Goal: Information Seeking & Learning: Understand process/instructions

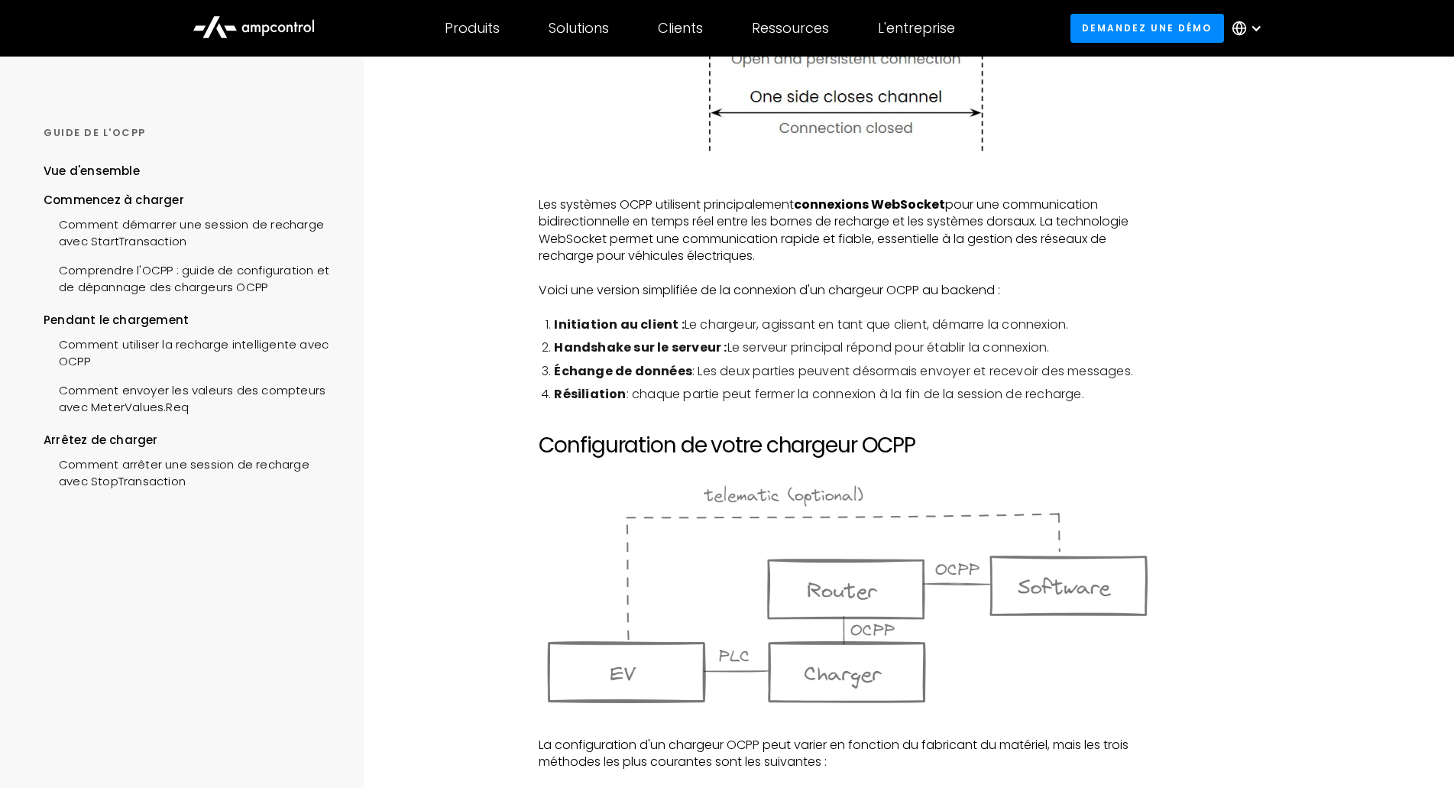
scroll to position [764, 0]
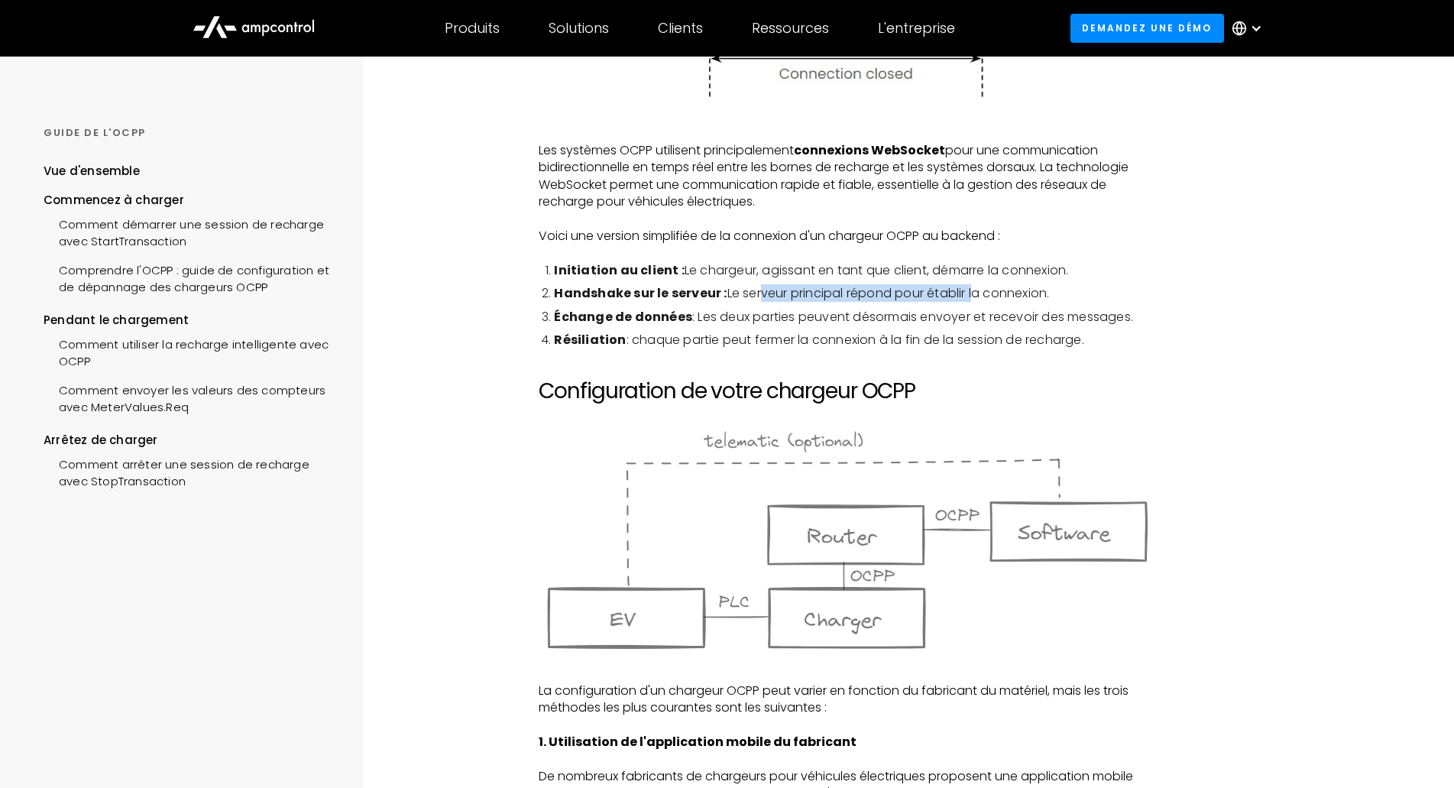
drag, startPoint x: 783, startPoint y: 292, endPoint x: 979, endPoint y: 294, distance: 196.4
click at [979, 294] on li "Handshake sur le serveur : Le serveur principal répond pour établir la connexio…" at bounding box center [854, 293] width 601 height 17
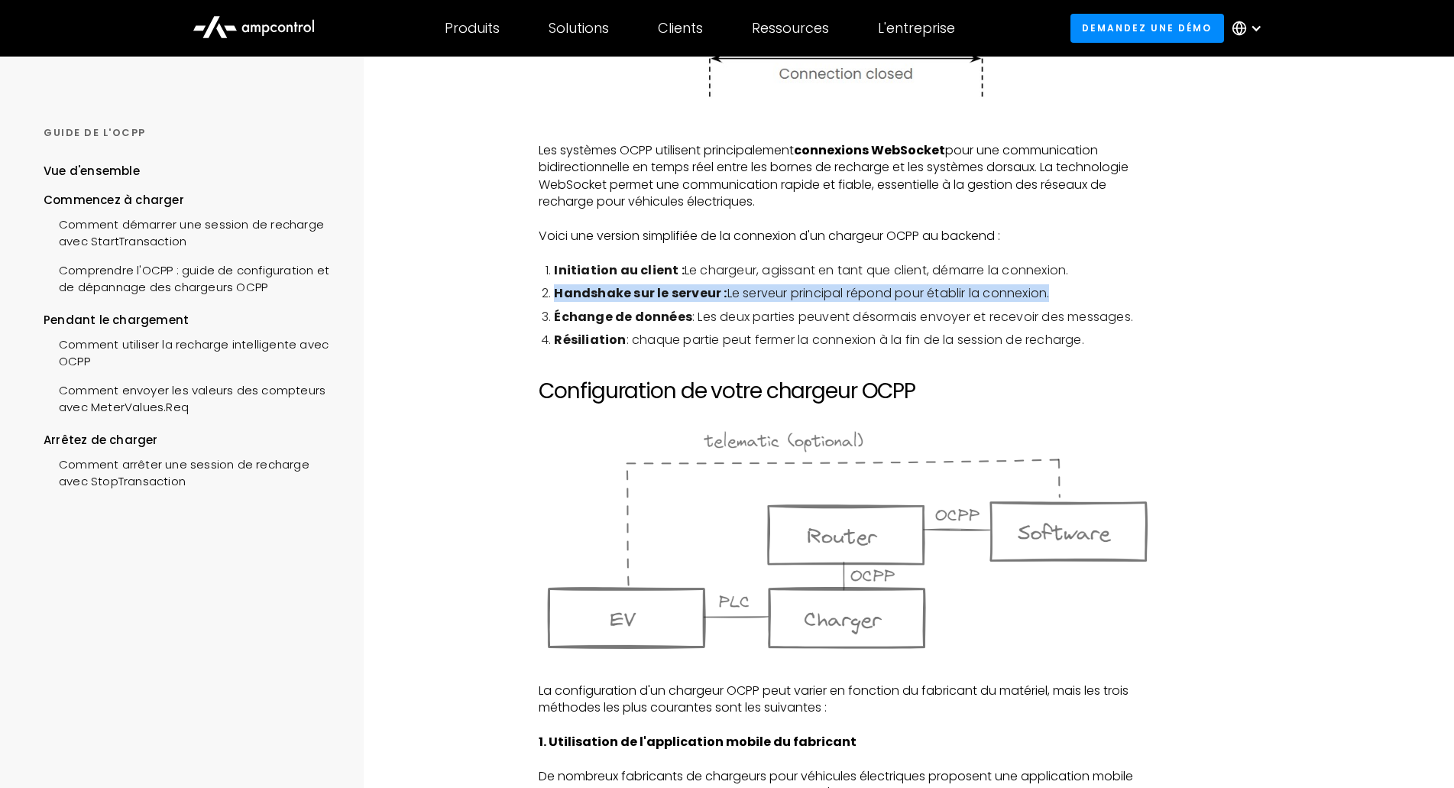
click at [968, 300] on li "Handshake sur le serveur : Le serveur principal répond pour établir la connexio…" at bounding box center [854, 293] width 601 height 17
drag, startPoint x: 728, startPoint y: 295, endPoint x: 924, endPoint y: 297, distance: 195.6
click at [924, 297] on li "Handshake sur le serveur : Le serveur principal répond pour établir la connexio…" at bounding box center [854, 293] width 601 height 17
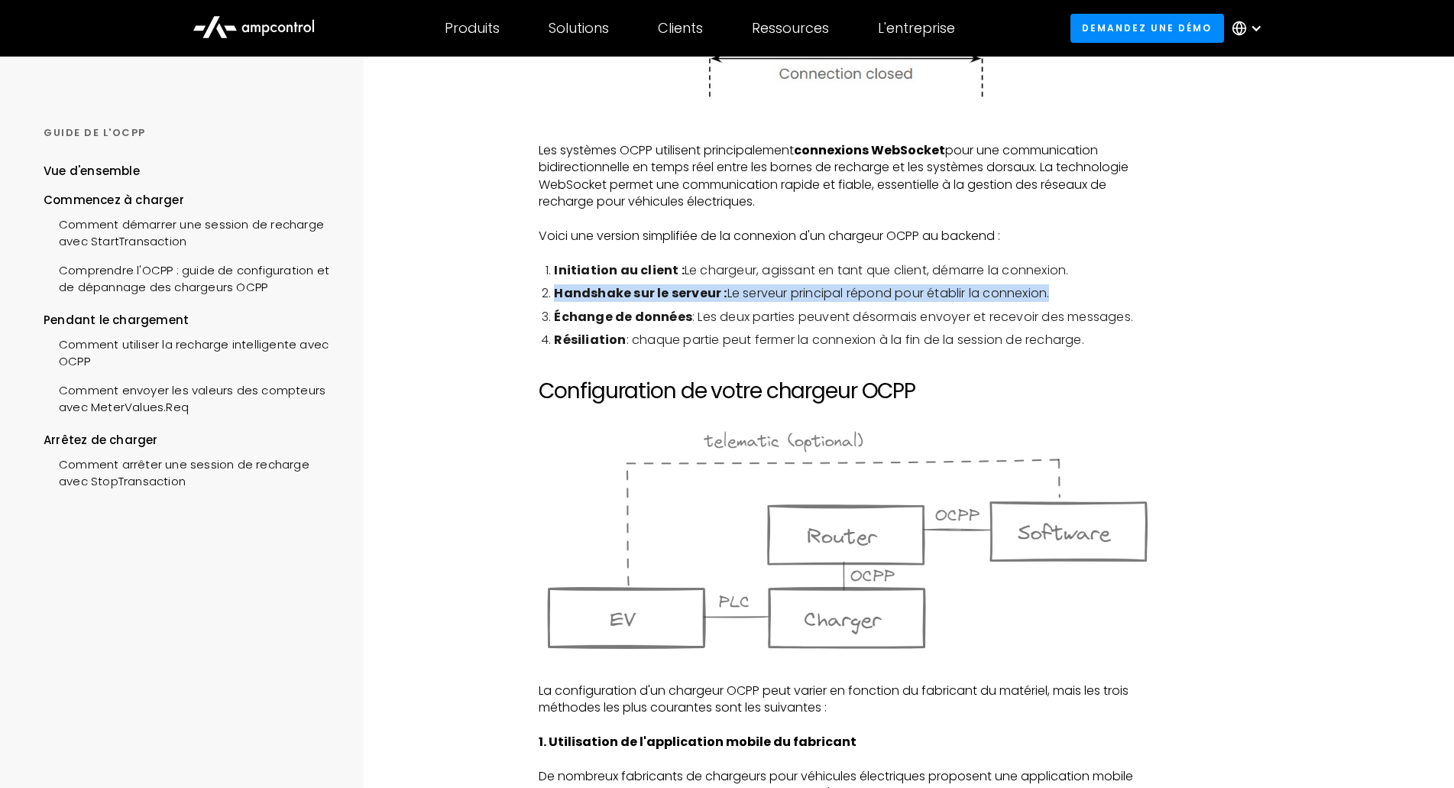
click at [924, 297] on li "Handshake sur le serveur : Le serveur principal répond pour établir la connexio…" at bounding box center [854, 293] width 601 height 17
click at [903, 298] on li "Handshake sur le serveur : Le serveur principal répond pour établir la connexio…" at bounding box center [854, 293] width 601 height 17
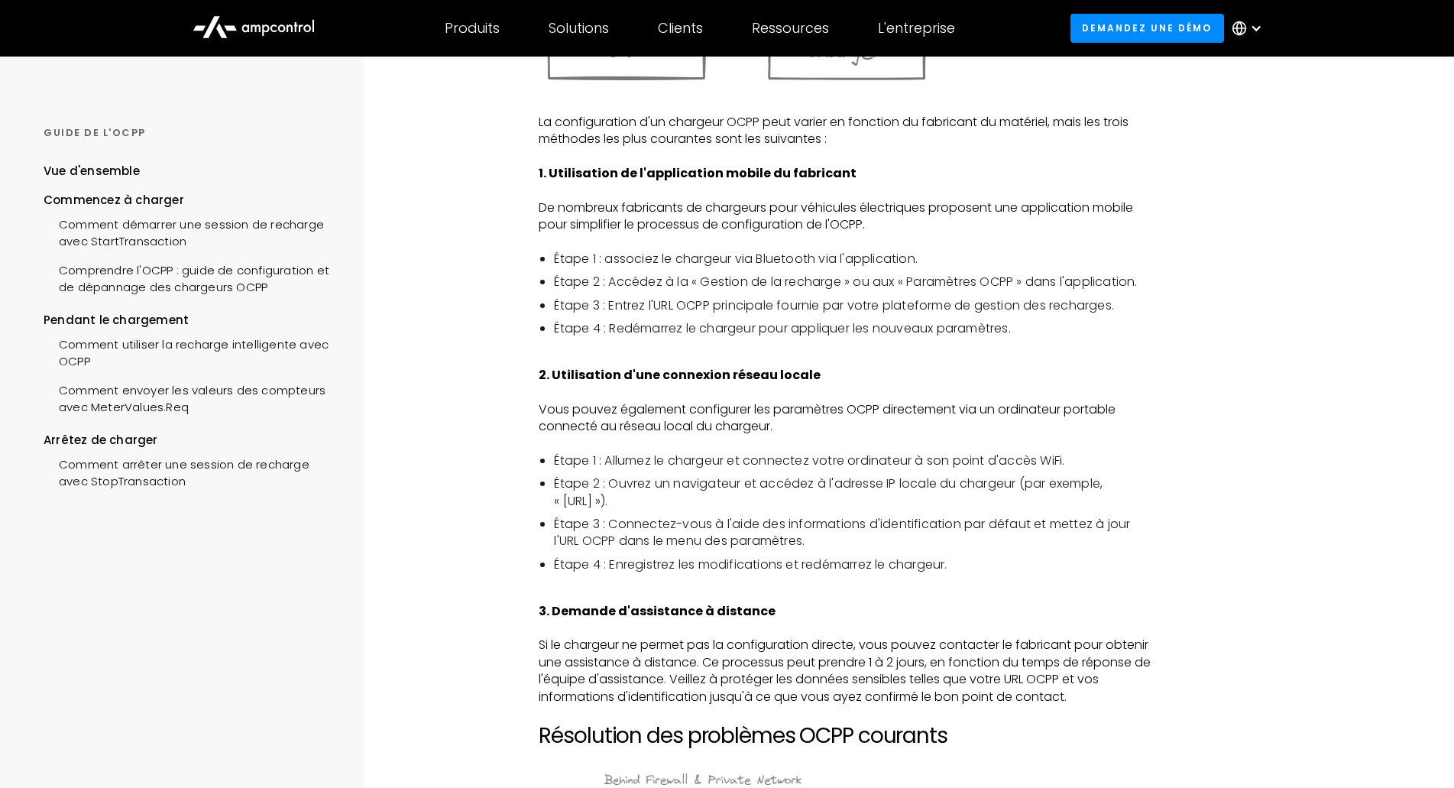
scroll to position [1376, 0]
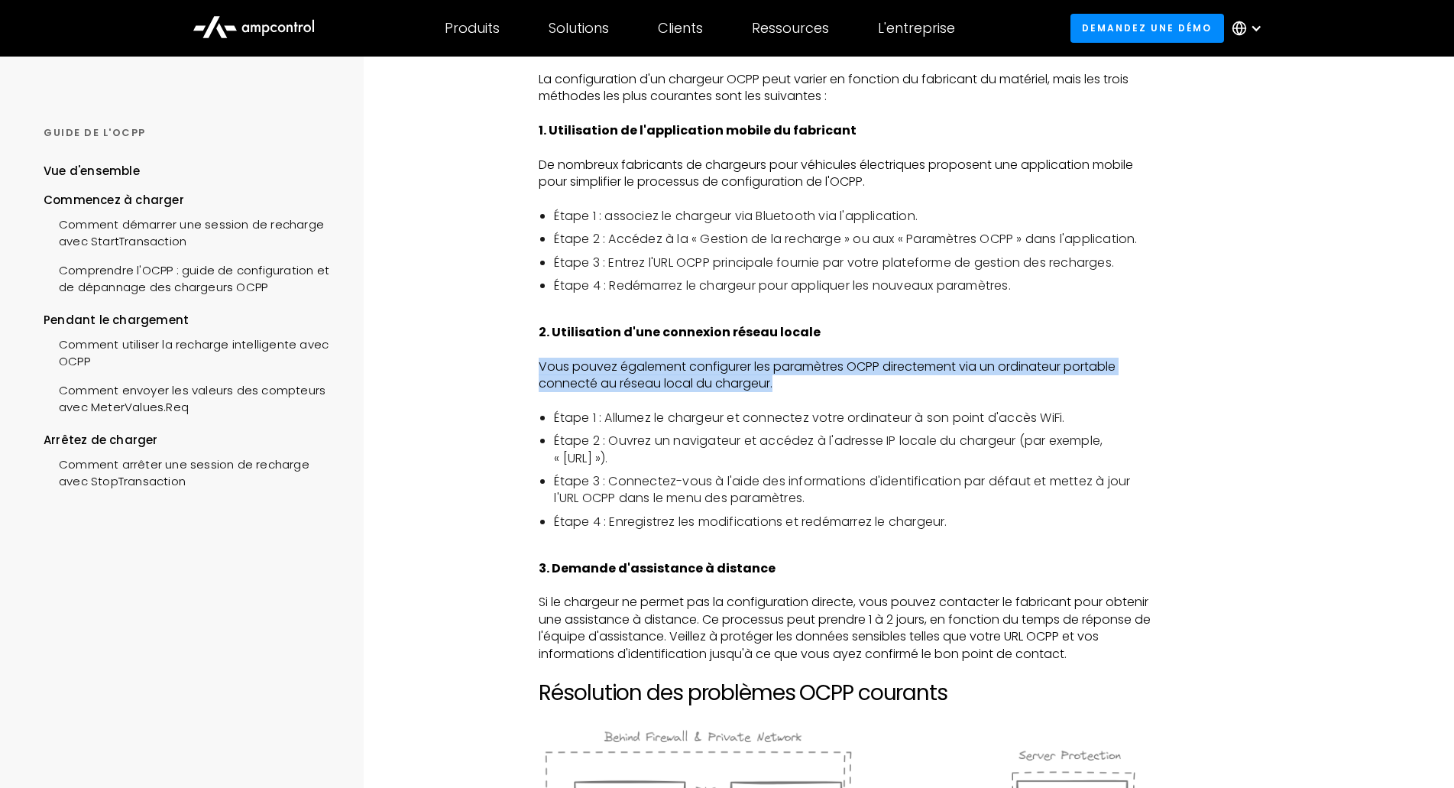
drag, startPoint x: 538, startPoint y: 367, endPoint x: 821, endPoint y: 384, distance: 283.3
click at [821, 384] on div "START CHARGING Comprendre l'OCPP : guide de configuration et de dépannage des c…" at bounding box center [847, 711] width 822 height 4061
click at [821, 384] on p "Vous pouvez également configurer les paramètres OCPP directement via un ordinat…" at bounding box center [847, 375] width 617 height 34
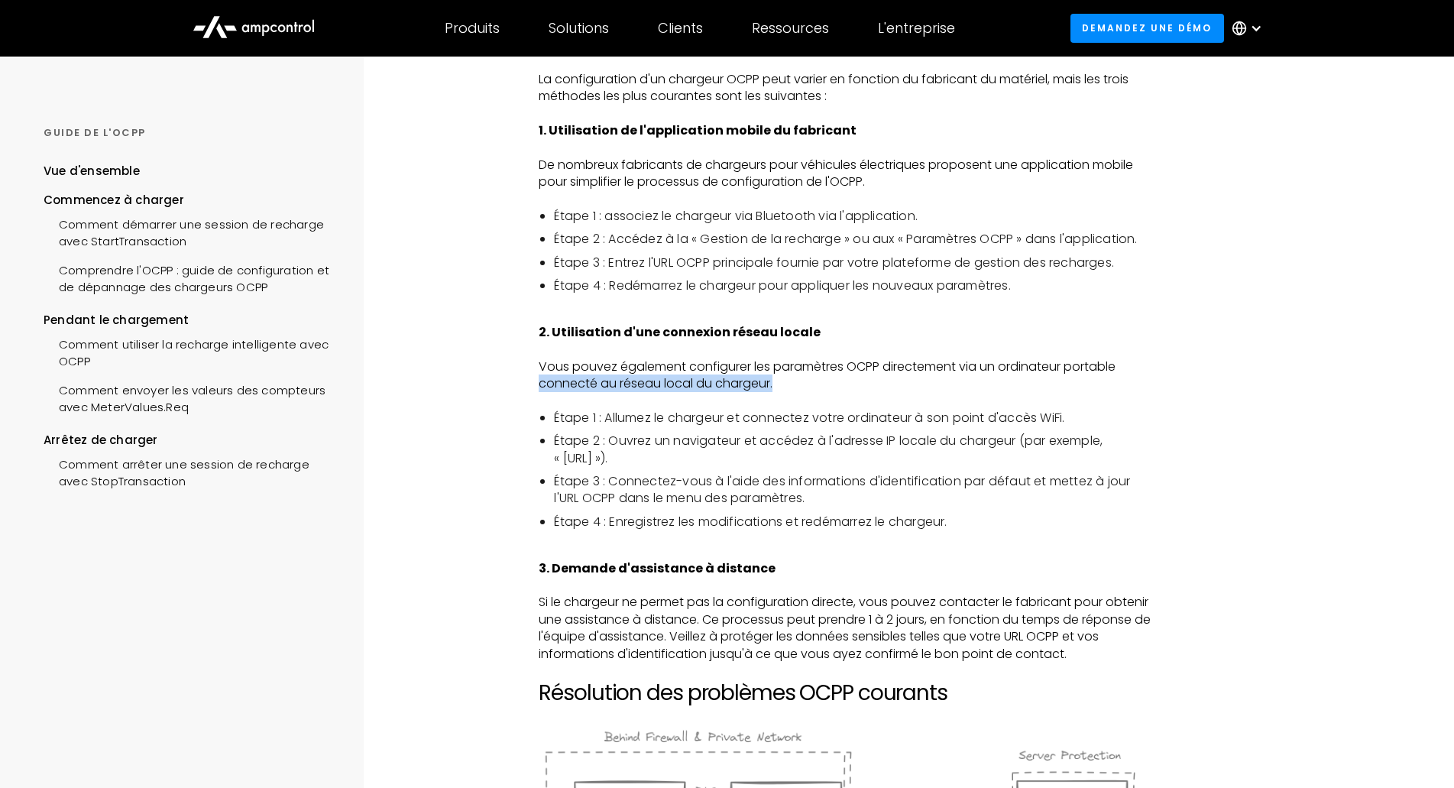
drag, startPoint x: 821, startPoint y: 384, endPoint x: 539, endPoint y: 374, distance: 282.1
click at [540, 378] on p "Vous pouvez également configurer les paramètres OCPP directement via un ordinat…" at bounding box center [847, 375] width 617 height 34
click at [539, 374] on p "Vous pouvez également configurer les paramètres OCPP directement via un ordinat…" at bounding box center [847, 375] width 617 height 34
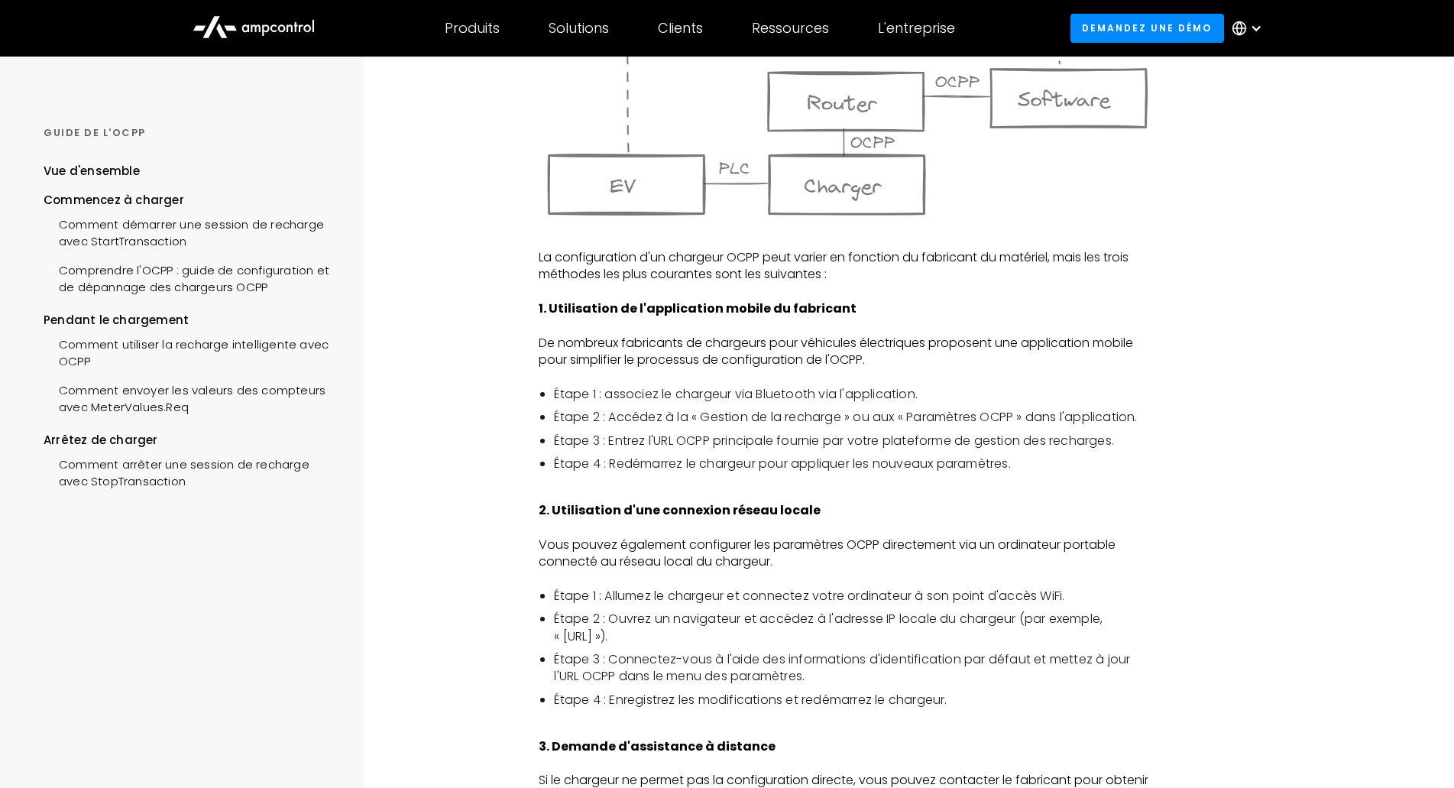
scroll to position [0, 0]
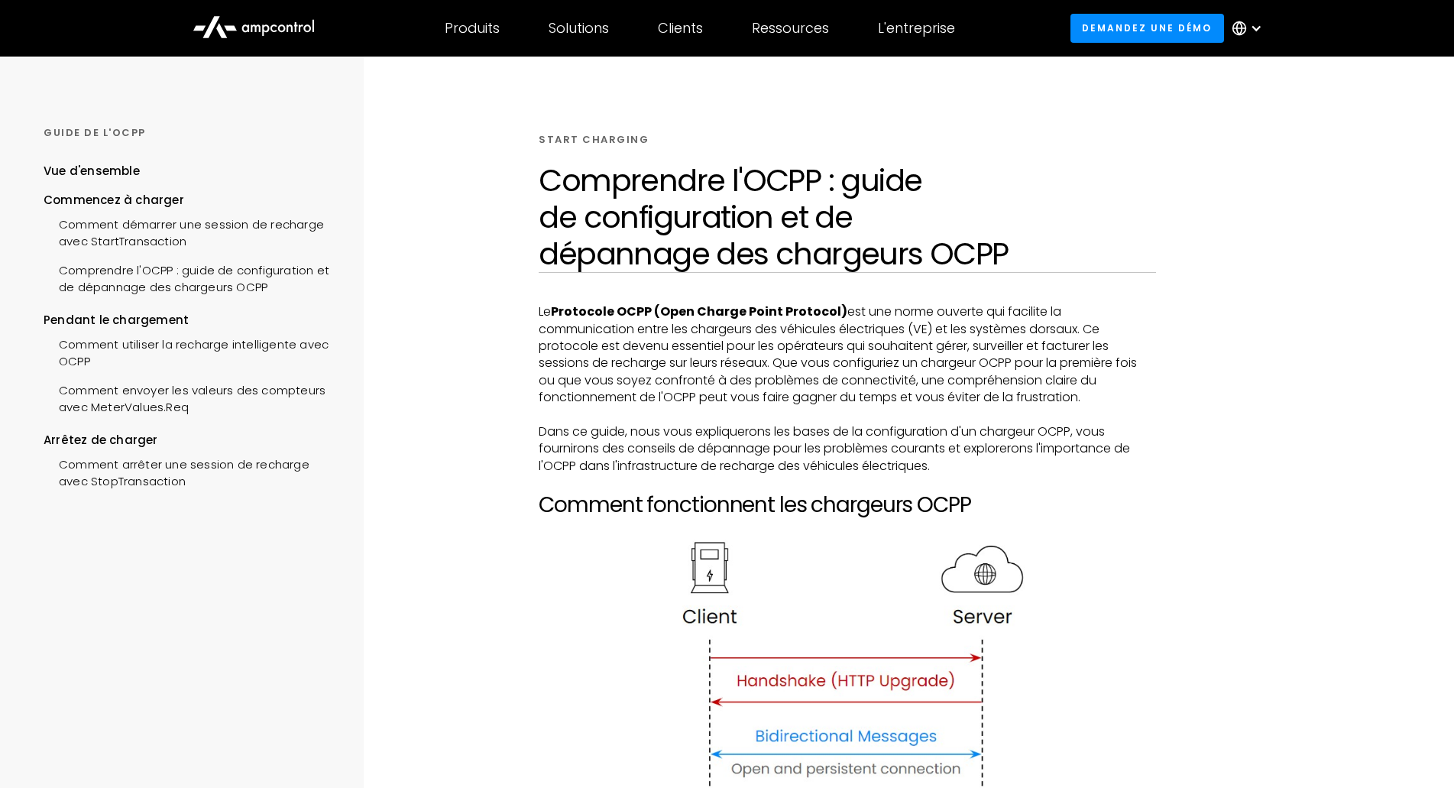
drag, startPoint x: 1185, startPoint y: 580, endPoint x: 1192, endPoint y: 319, distance: 261.5
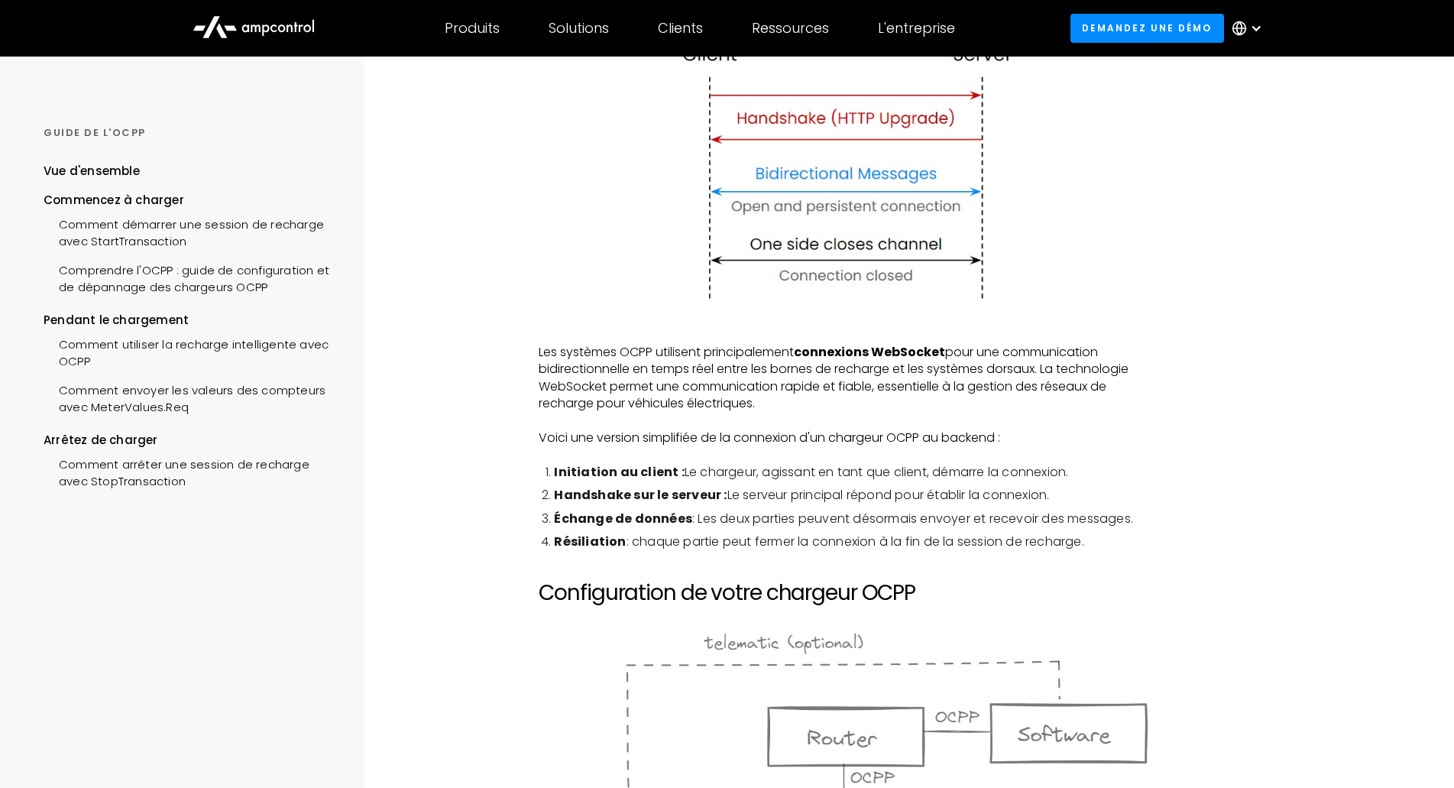
scroll to position [611, 0]
